Goal: Complete application form

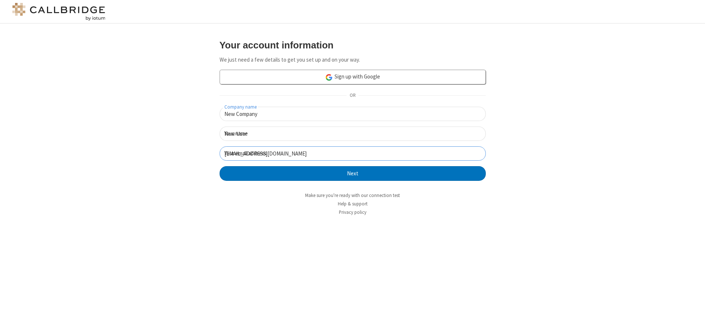
click button "Next" at bounding box center [353, 173] width 266 height 15
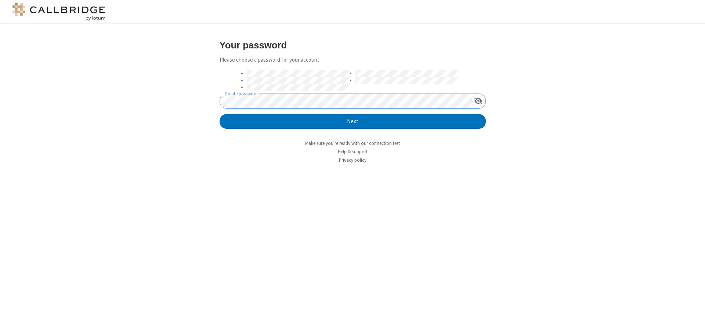
click button "Next" at bounding box center [353, 121] width 266 height 15
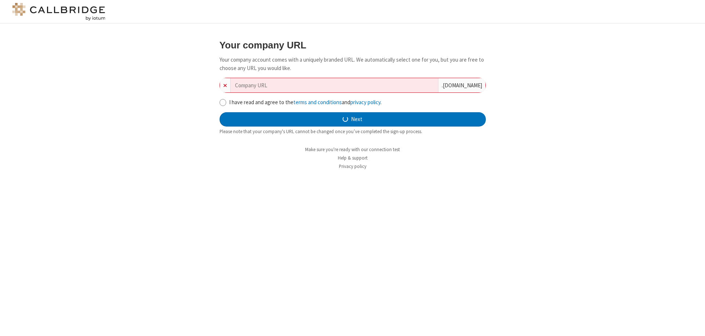
type input "new-company-managed-79924"
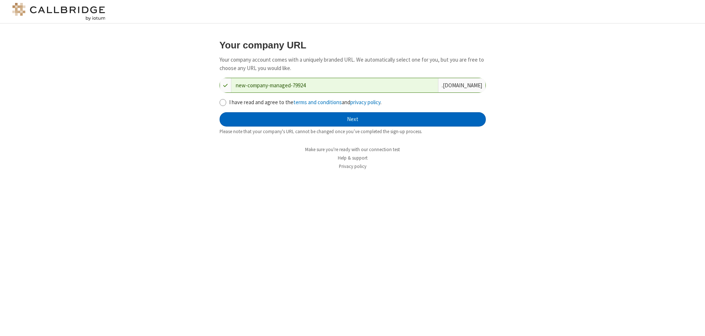
click at [352, 119] on button "Next" at bounding box center [353, 119] width 266 height 15
